Goal: Task Accomplishment & Management: Manage account settings

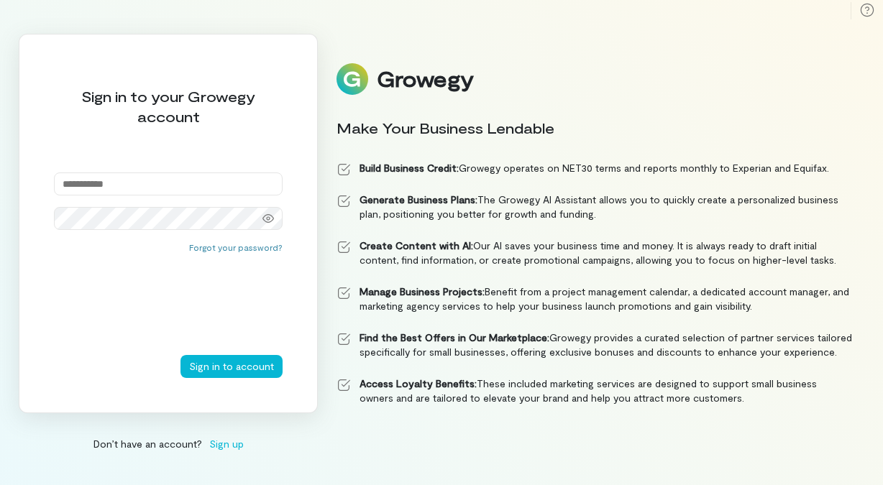
click at [208, 180] on input "email" at bounding box center [168, 184] width 229 height 23
type input "**********"
click at [221, 364] on button "Sign in to account" at bounding box center [231, 366] width 102 height 23
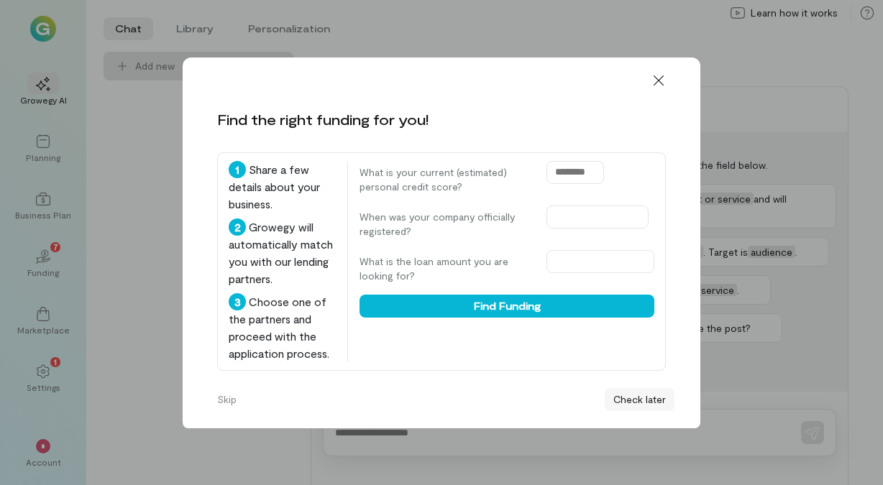
click at [630, 403] on button "Check later" at bounding box center [640, 399] width 70 height 23
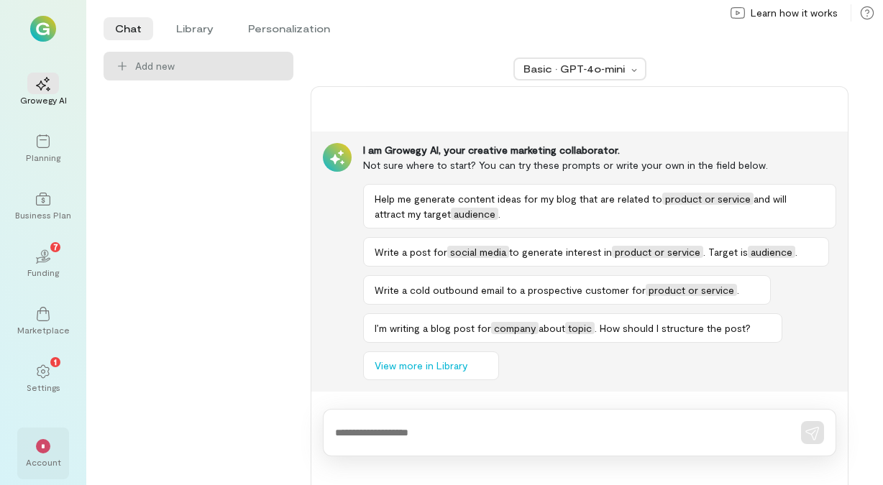
click at [51, 450] on div "*" at bounding box center [43, 446] width 32 height 22
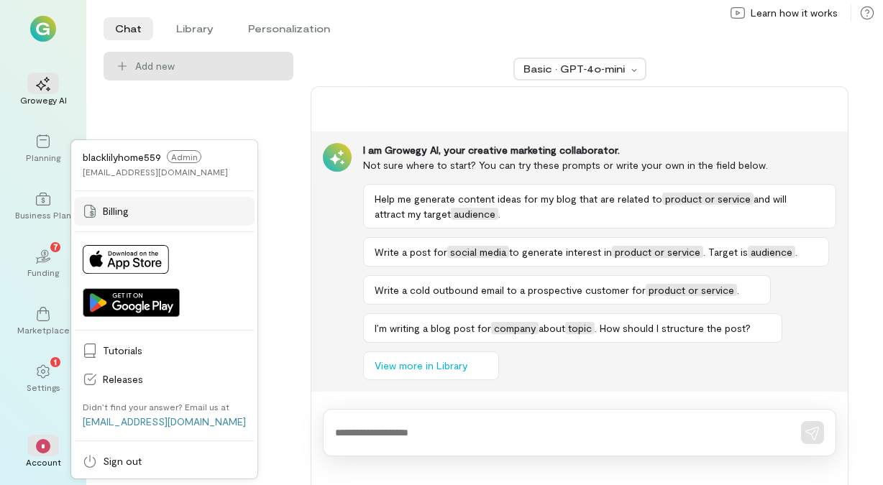
click at [121, 211] on span "Billing" at bounding box center [174, 211] width 143 height 14
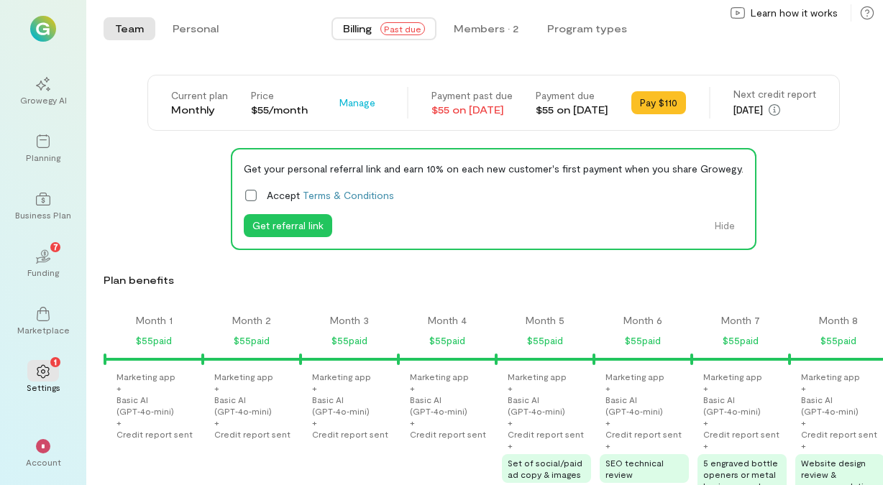
scroll to position [0, 1320]
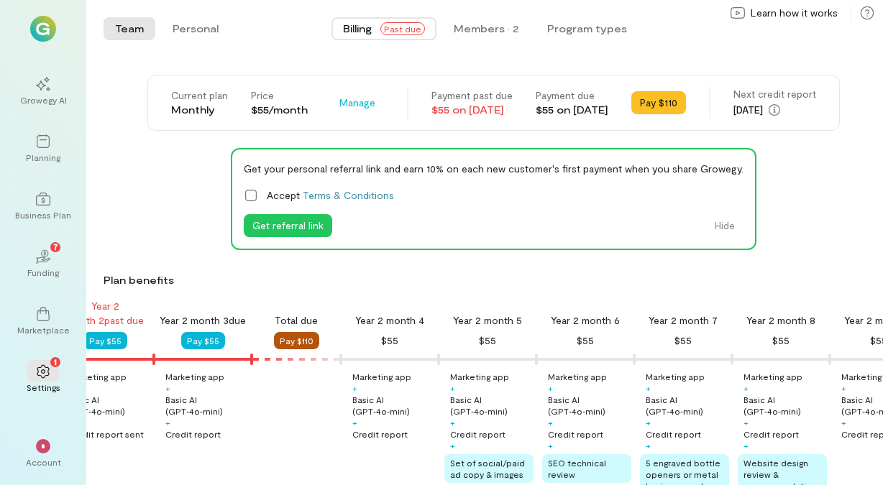
click at [307, 342] on button "Pay $110" at bounding box center [296, 340] width 45 height 17
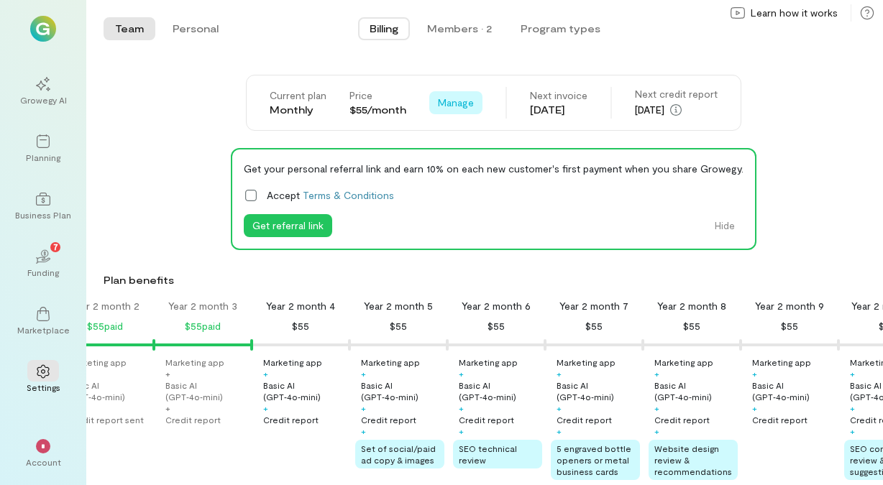
click at [455, 108] on span "Manage" at bounding box center [456, 103] width 36 height 14
click at [472, 57] on div "Team Personal Billing Members · 2 Program types Team Personal" at bounding box center [484, 29] width 797 height 58
click at [48, 454] on div "*" at bounding box center [43, 446] width 32 height 22
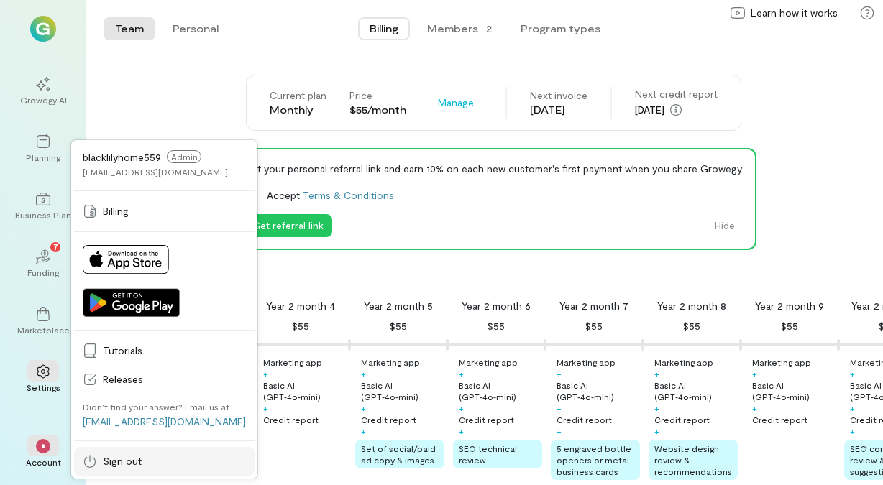
click at [124, 457] on span "Sign out" at bounding box center [174, 461] width 143 height 14
